Goal: Task Accomplishment & Management: Use online tool/utility

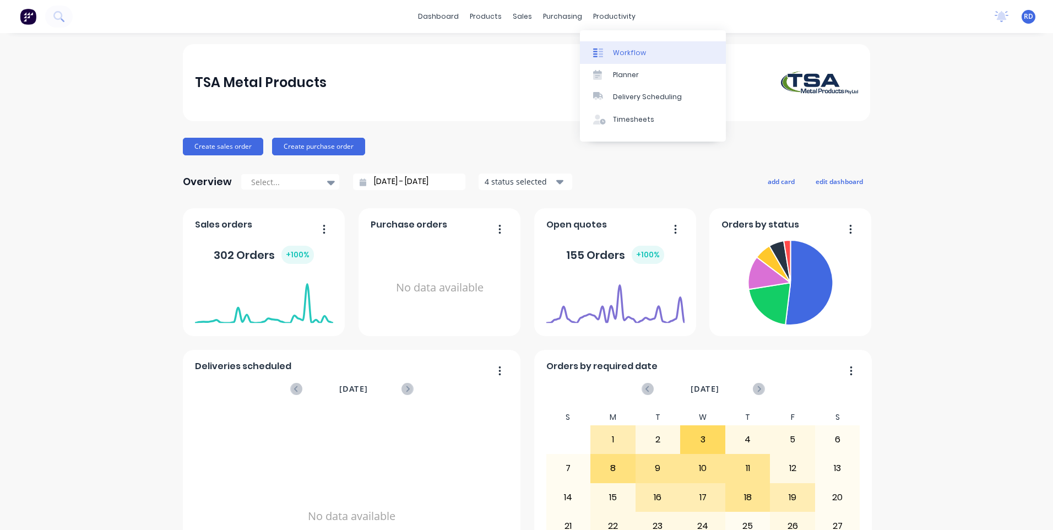
click at [628, 56] on div "Workflow" at bounding box center [629, 53] width 33 height 10
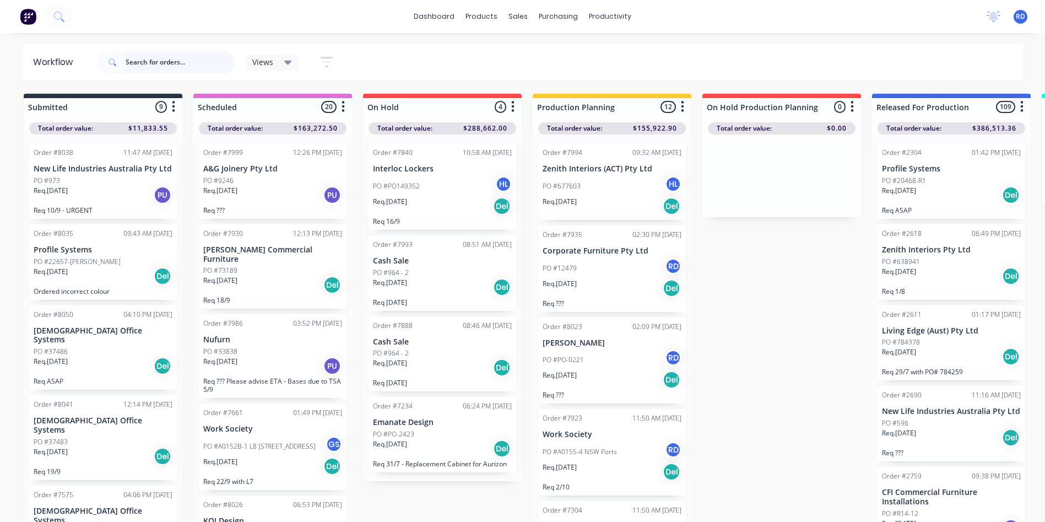
click at [183, 66] on input "text" at bounding box center [180, 62] width 109 height 22
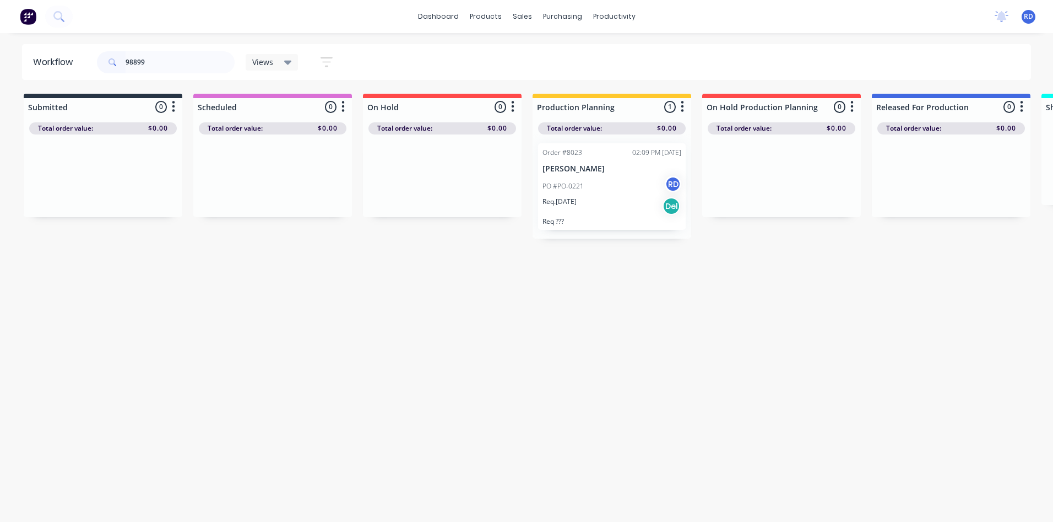
click at [613, 199] on div "Req. [DATE] Del" at bounding box center [611, 206] width 139 height 19
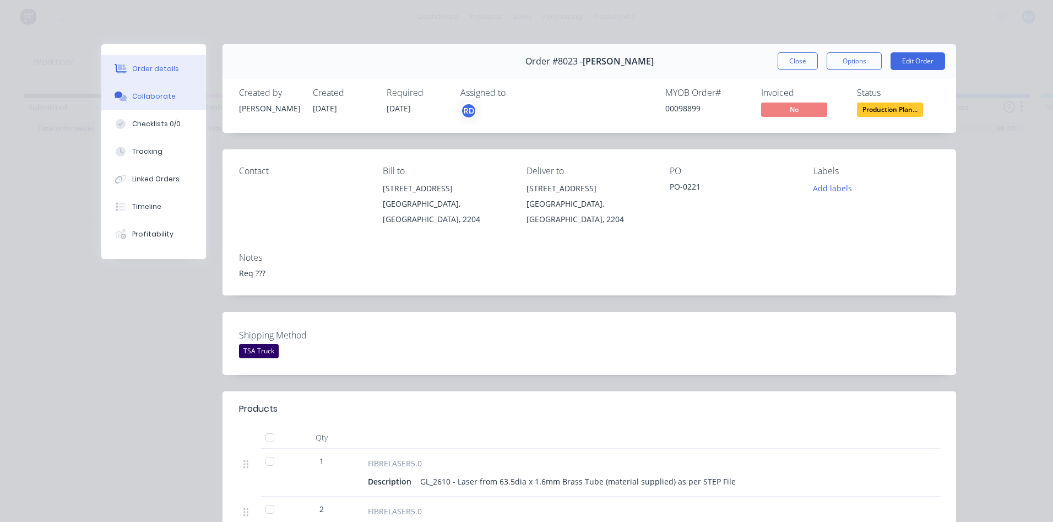
click at [171, 99] on button "Collaborate" at bounding box center [153, 97] width 105 height 28
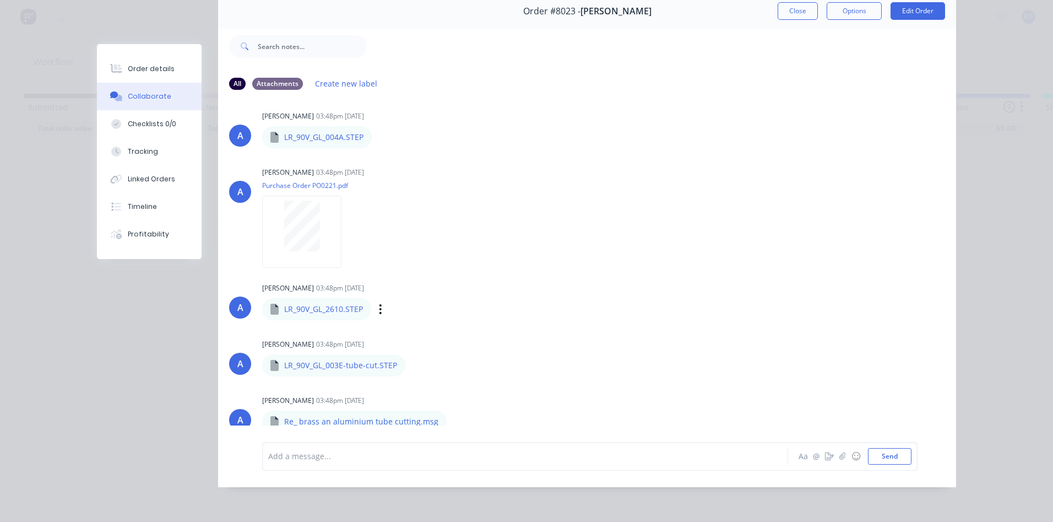
scroll to position [58, 0]
click at [451, 415] on div "Labels Download" at bounding box center [513, 422] width 124 height 16
click at [454, 415] on icon "button" at bounding box center [455, 421] width 3 height 13
click at [485, 408] on button "Download" at bounding box center [528, 417] width 124 height 25
click at [413, 359] on icon "button" at bounding box center [414, 365] width 3 height 13
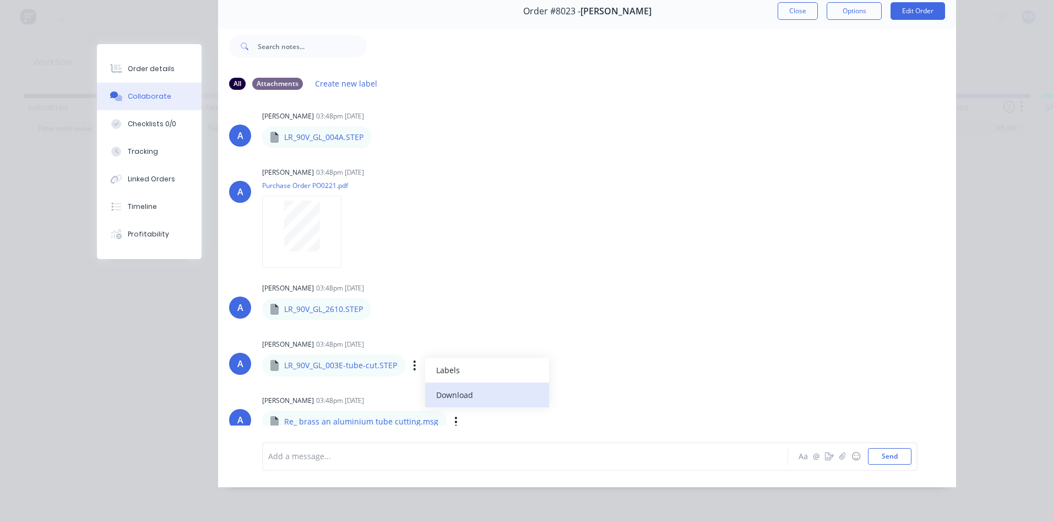
click at [459, 392] on button "Download" at bounding box center [487, 394] width 124 height 25
click at [379, 305] on icon "button" at bounding box center [380, 309] width 2 height 10
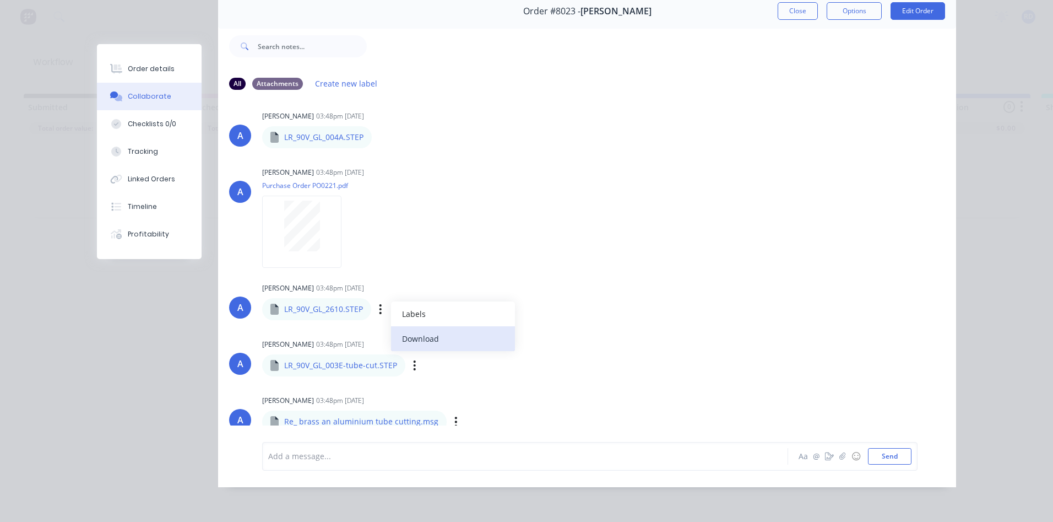
click at [425, 336] on button "Download" at bounding box center [453, 338] width 124 height 25
click at [379, 129] on div "Labels Download" at bounding box center [438, 137] width 124 height 16
click at [379, 131] on icon "button" at bounding box center [380, 137] width 3 height 13
click at [0, 0] on button "Download" at bounding box center [0, 0] width 0 height 0
click at [707, 32] on div at bounding box center [661, 46] width 589 height 44
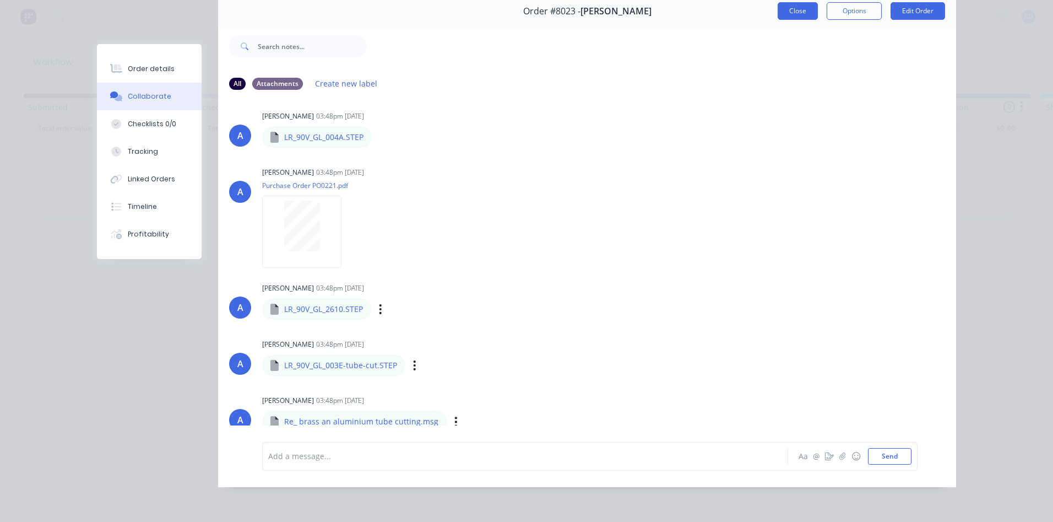
click at [782, 3] on button "Close" at bounding box center [798, 11] width 40 height 18
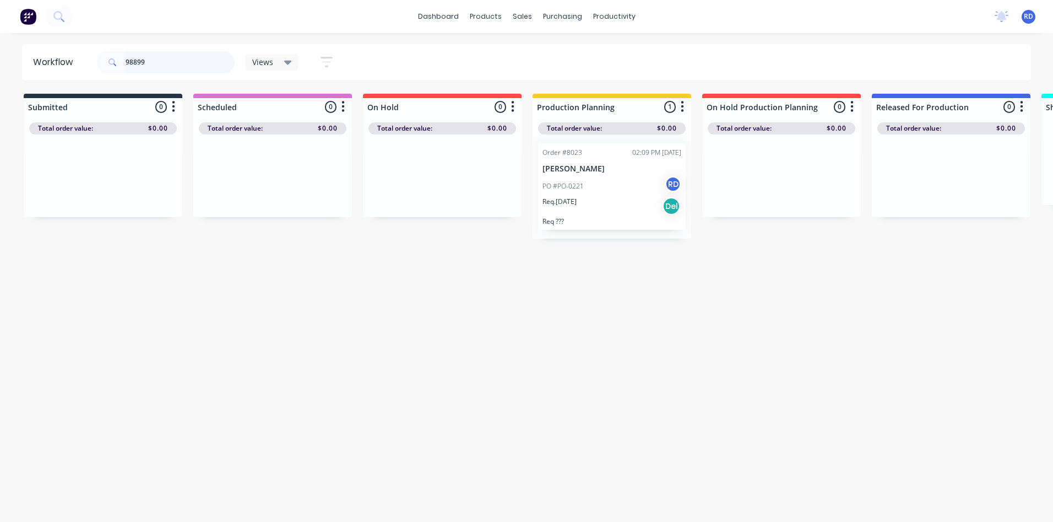
drag, startPoint x: 149, startPoint y: 62, endPoint x: 112, endPoint y: 63, distance: 36.9
click at [112, 63] on div "98899" at bounding box center [166, 62] width 138 height 22
type input "98913"
click at [95, 181] on div "PO #973" at bounding box center [103, 181] width 139 height 10
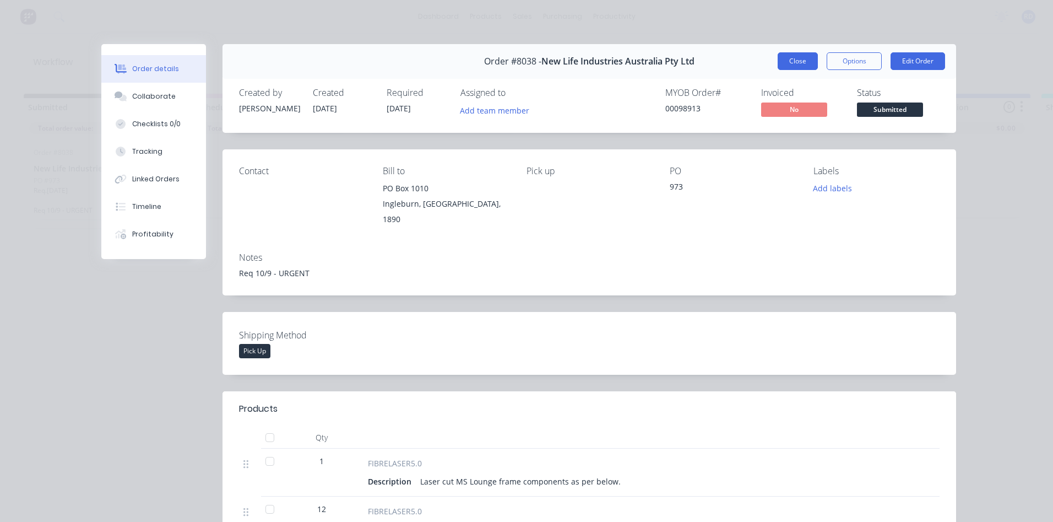
click at [799, 68] on button "Close" at bounding box center [798, 61] width 40 height 18
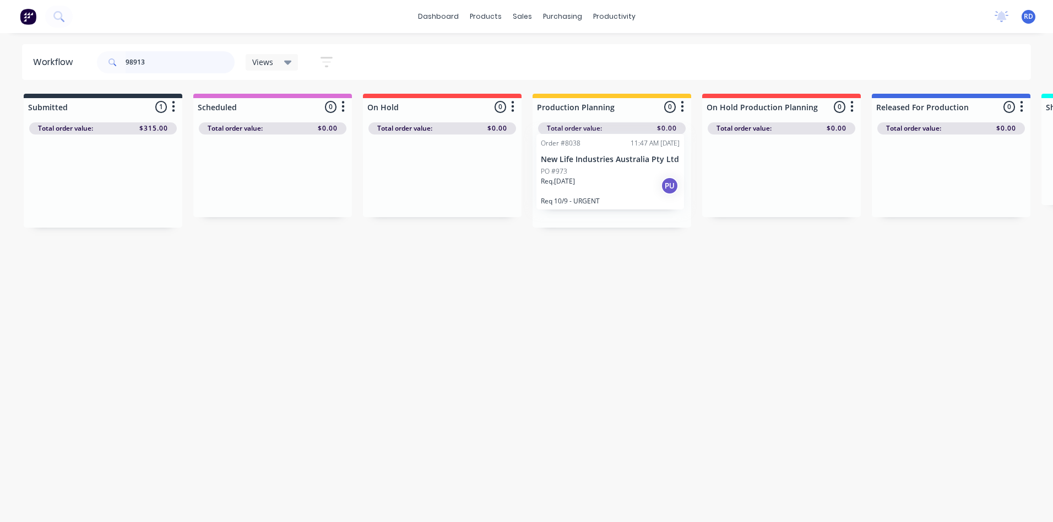
drag, startPoint x: 53, startPoint y: 175, endPoint x: 563, endPoint y: 165, distance: 510.1
click at [563, 165] on div "Submitted 1 Sort By Created date Required date Order number Customer name Most …" at bounding box center [1070, 161] width 2156 height 134
click at [582, 180] on div "PO #973" at bounding box center [611, 181] width 139 height 10
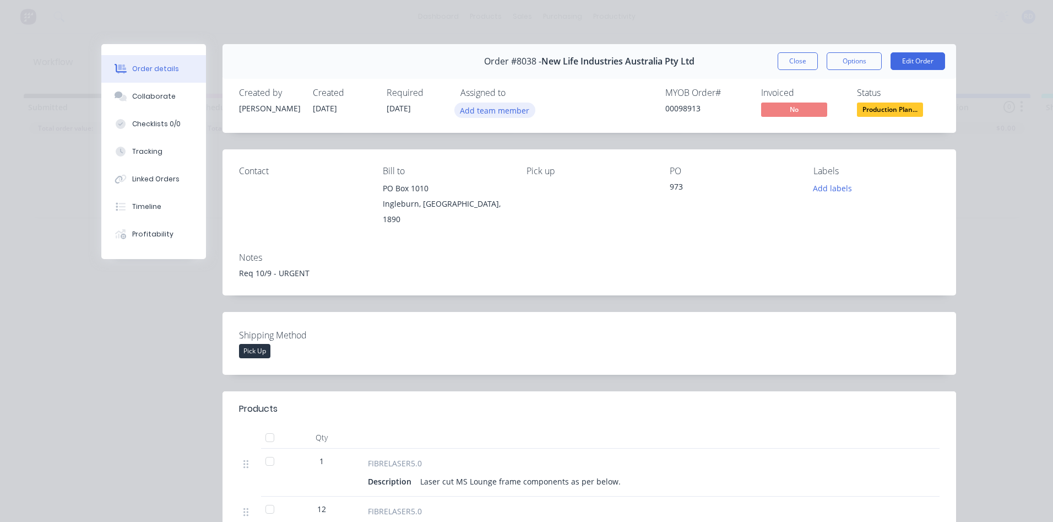
click at [492, 109] on button "Add team member" at bounding box center [494, 109] width 81 height 15
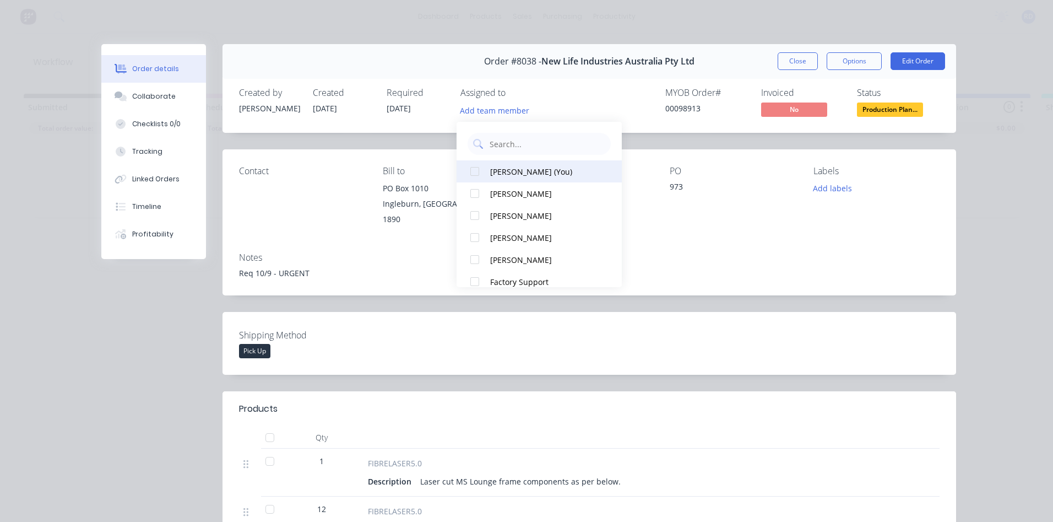
click at [487, 176] on button "[PERSON_NAME] (You)" at bounding box center [539, 171] width 165 height 22
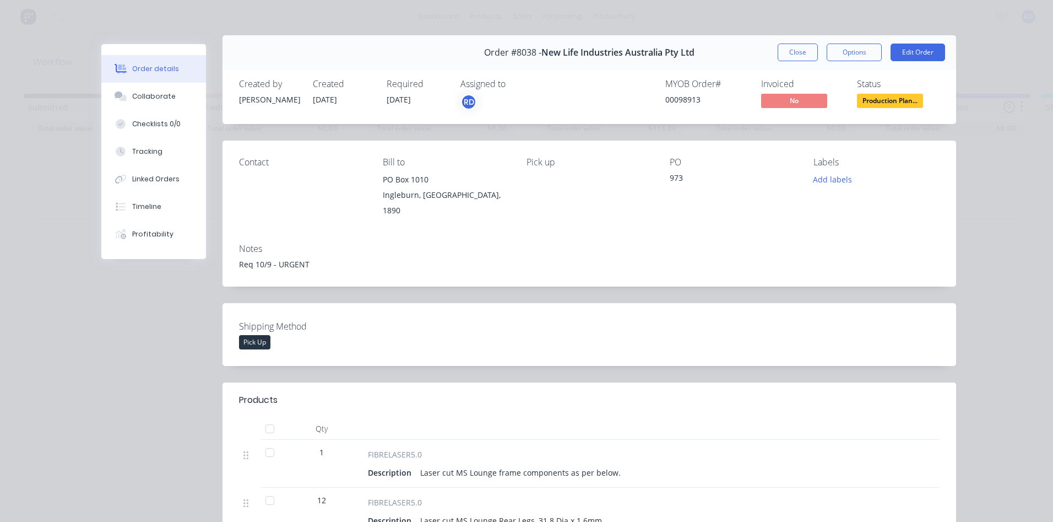
scroll to position [0, 0]
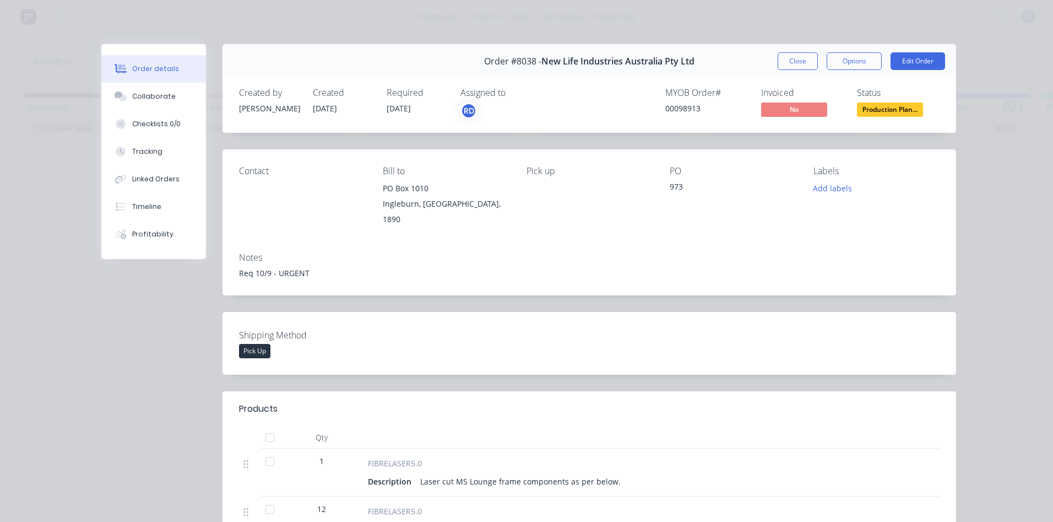
drag, startPoint x: 797, startPoint y: 64, endPoint x: 722, endPoint y: 296, distance: 243.6
click at [789, 58] on button "Close" at bounding box center [798, 61] width 40 height 18
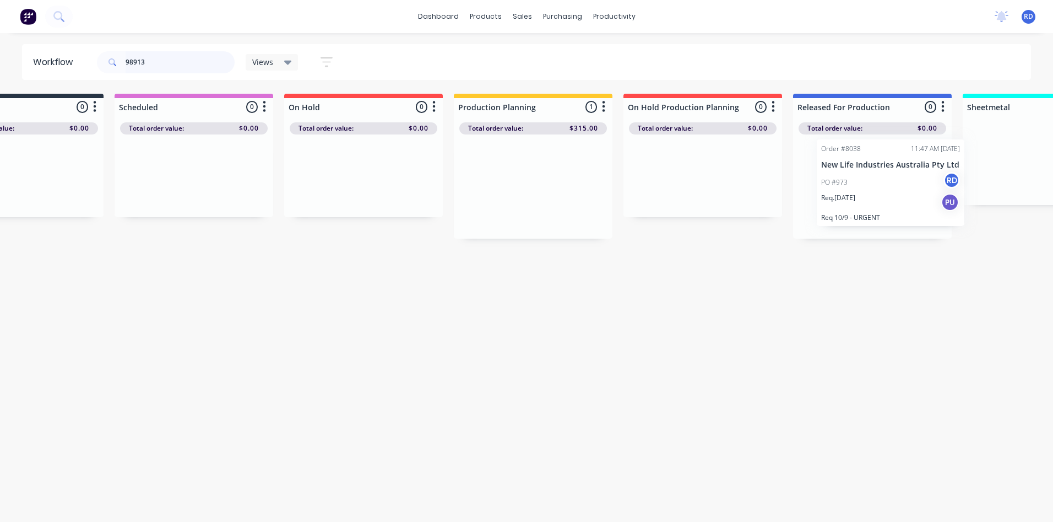
drag, startPoint x: 600, startPoint y: 197, endPoint x: 859, endPoint y: 199, distance: 259.4
click at [862, 200] on div "Submitted 0 Sort By Created date Required date Order number Customer name Most …" at bounding box center [991, 166] width 2156 height 145
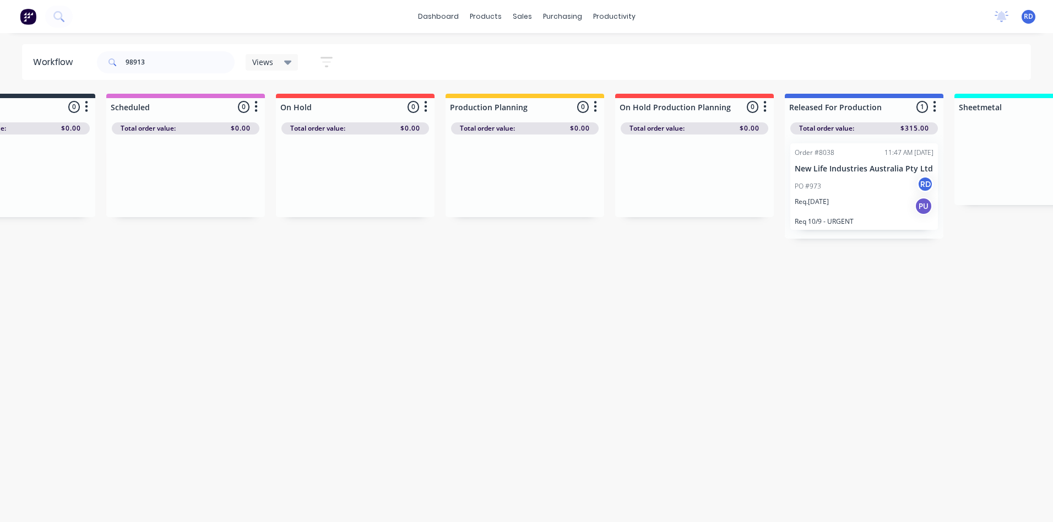
click at [820, 305] on div "Workflow 98913 Views Save new view None (Default) edit Delivery edit Production…" at bounding box center [439, 271] width 1053 height 455
